Goal: Navigation & Orientation: Understand site structure

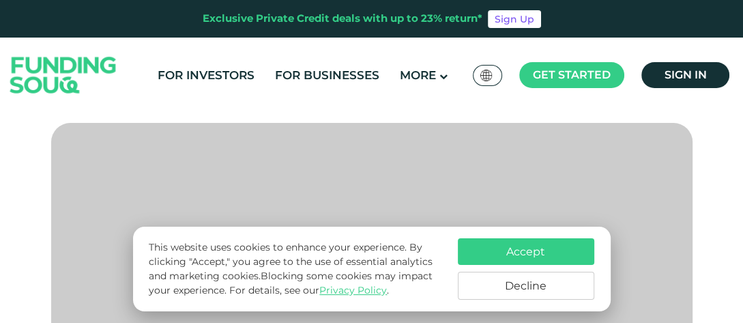
click at [526, 286] on button "Decline" at bounding box center [526, 285] width 136 height 28
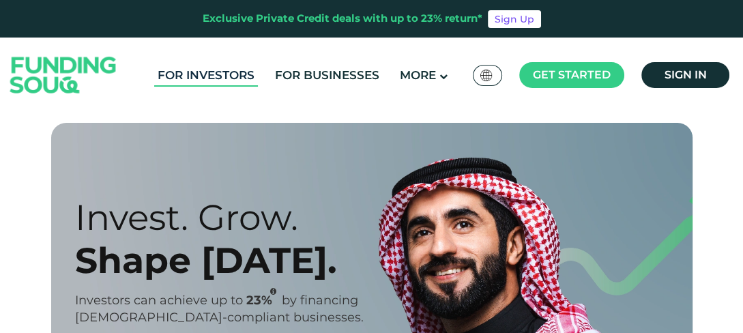
click at [204, 80] on link "For Investors" at bounding box center [206, 75] width 104 height 23
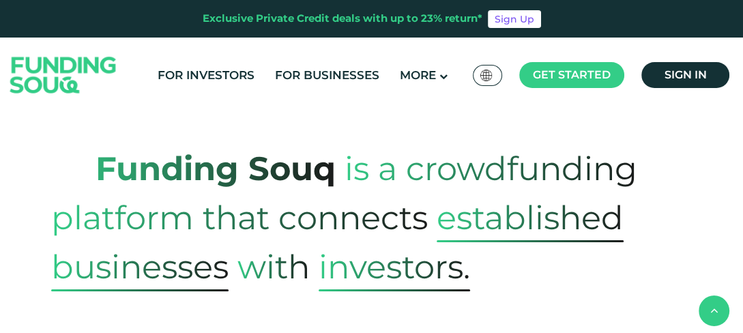
scroll to position [736, 0]
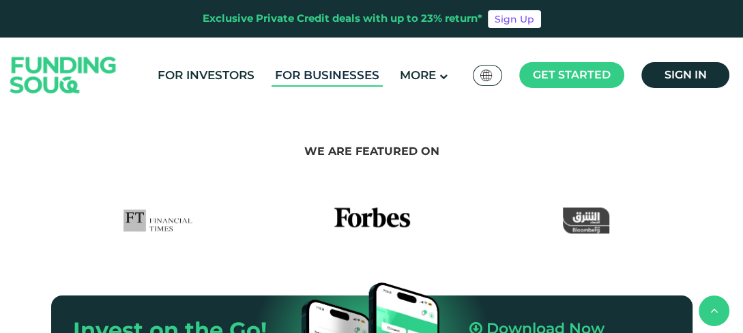
click at [314, 69] on link "For Businesses" at bounding box center [326, 75] width 111 height 23
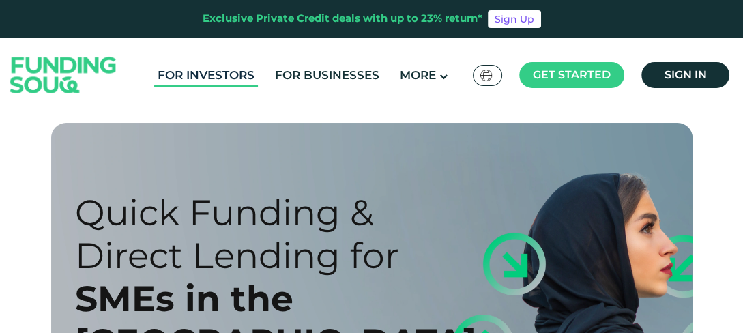
click at [237, 66] on link "For Investors" at bounding box center [206, 75] width 104 height 23
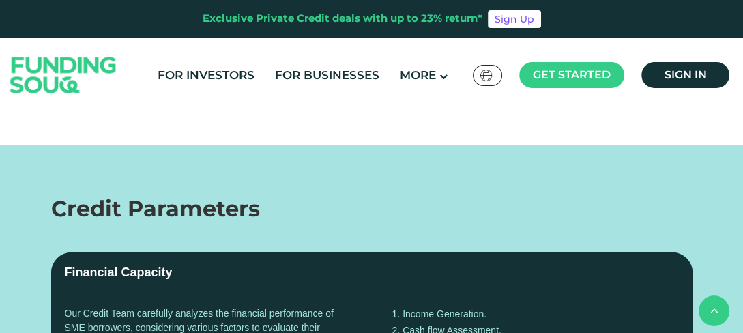
scroll to position [2158, 0]
